Goal: Task Accomplishment & Management: Manage account settings

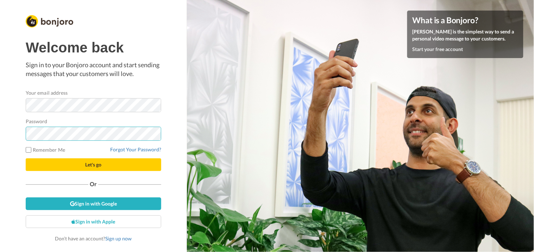
click at [26, 158] on button "Let's go" at bounding box center [94, 164] width 136 height 13
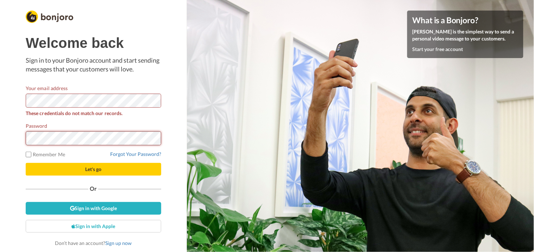
click at [26, 163] on button "Let's go" at bounding box center [94, 169] width 136 height 13
click at [0, 106] on div "Welcome back Sign in to your Bonjoro account and start sending messages that yo…" at bounding box center [93, 126] width 187 height 252
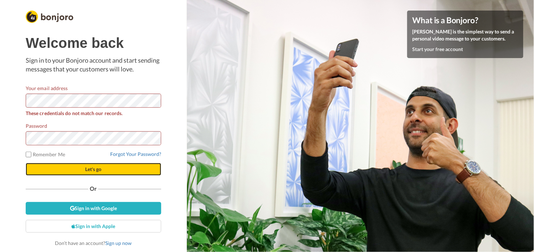
click at [117, 167] on button "Let's go" at bounding box center [94, 169] width 136 height 13
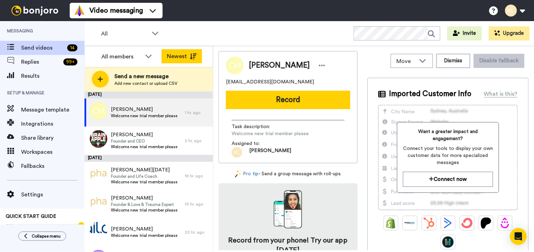
click at [198, 55] on button "Newest" at bounding box center [182, 56] width 40 height 14
